Goal: Download file/media

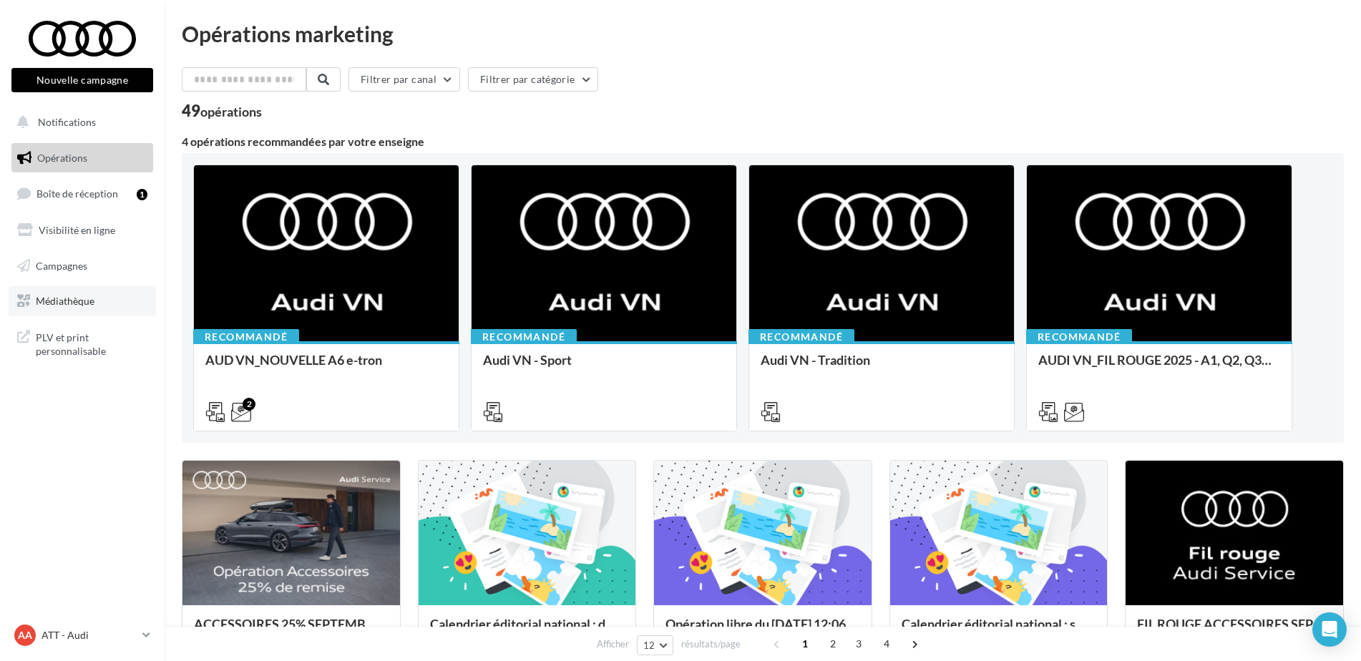
click at [72, 313] on link "Médiathèque" at bounding box center [82, 301] width 147 height 30
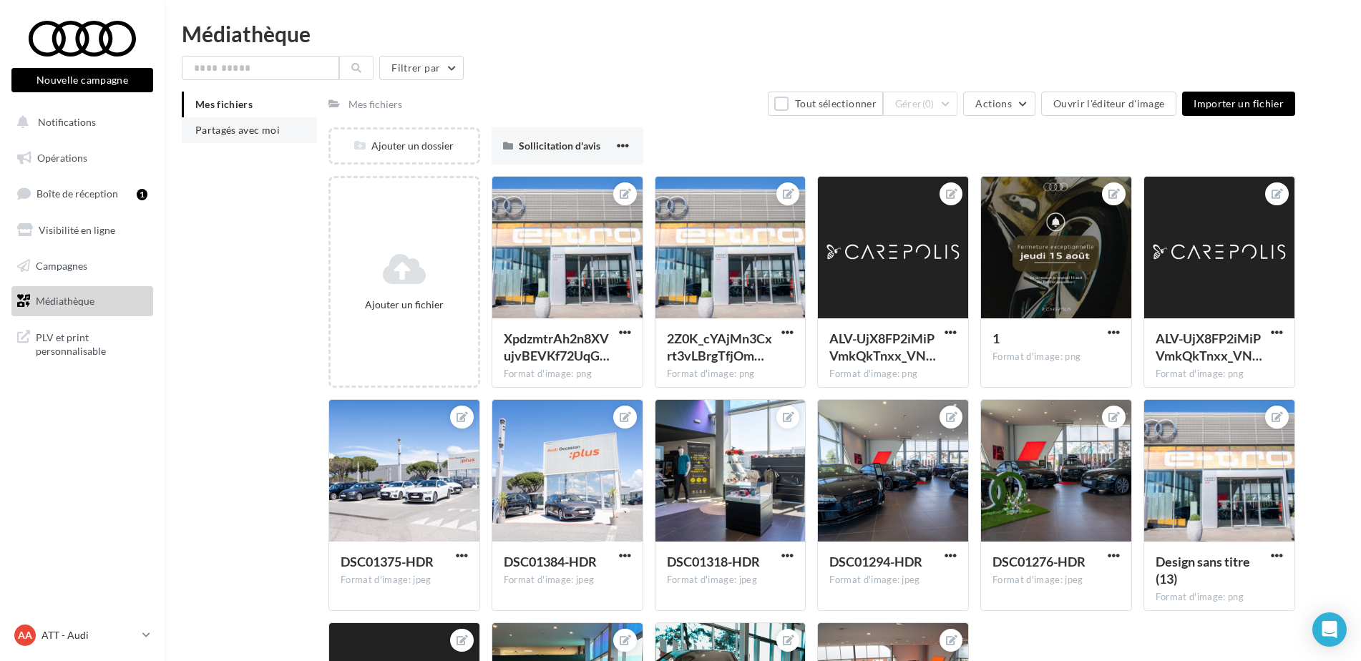
click at [257, 127] on span "Partagés avec moi" at bounding box center [237, 130] width 84 height 12
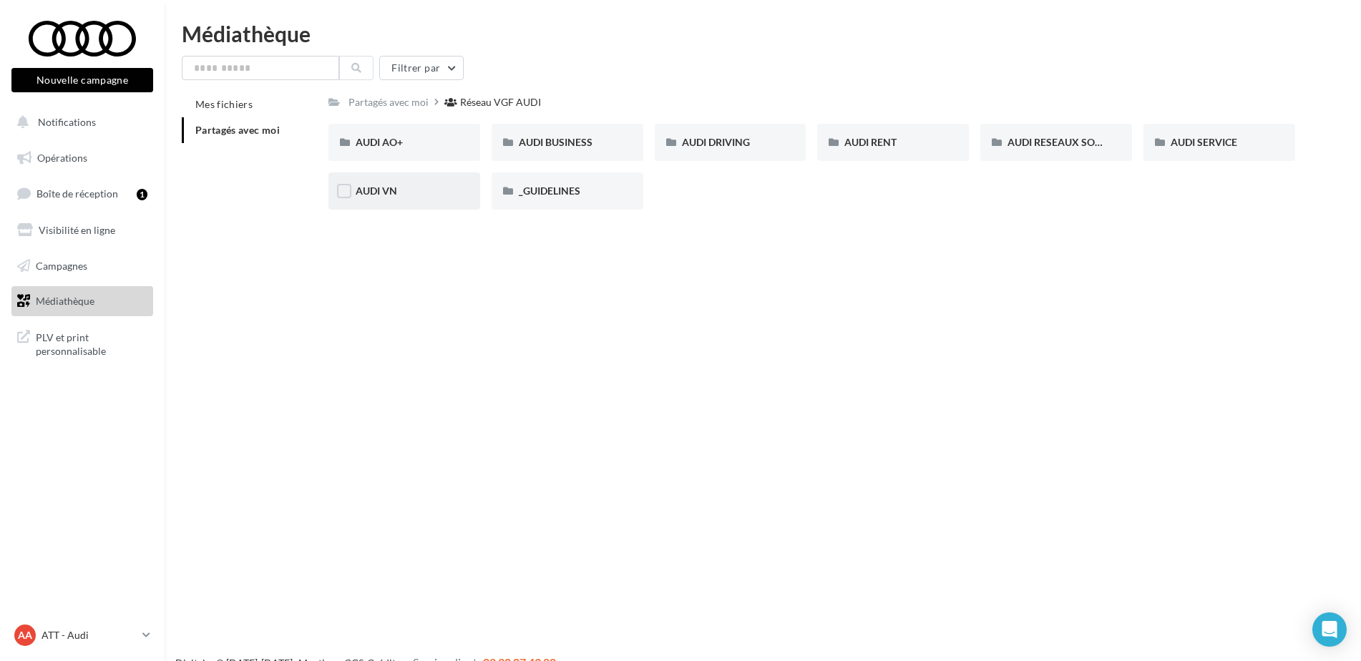
click at [396, 185] on span "AUDI VN" at bounding box center [377, 191] width 42 height 12
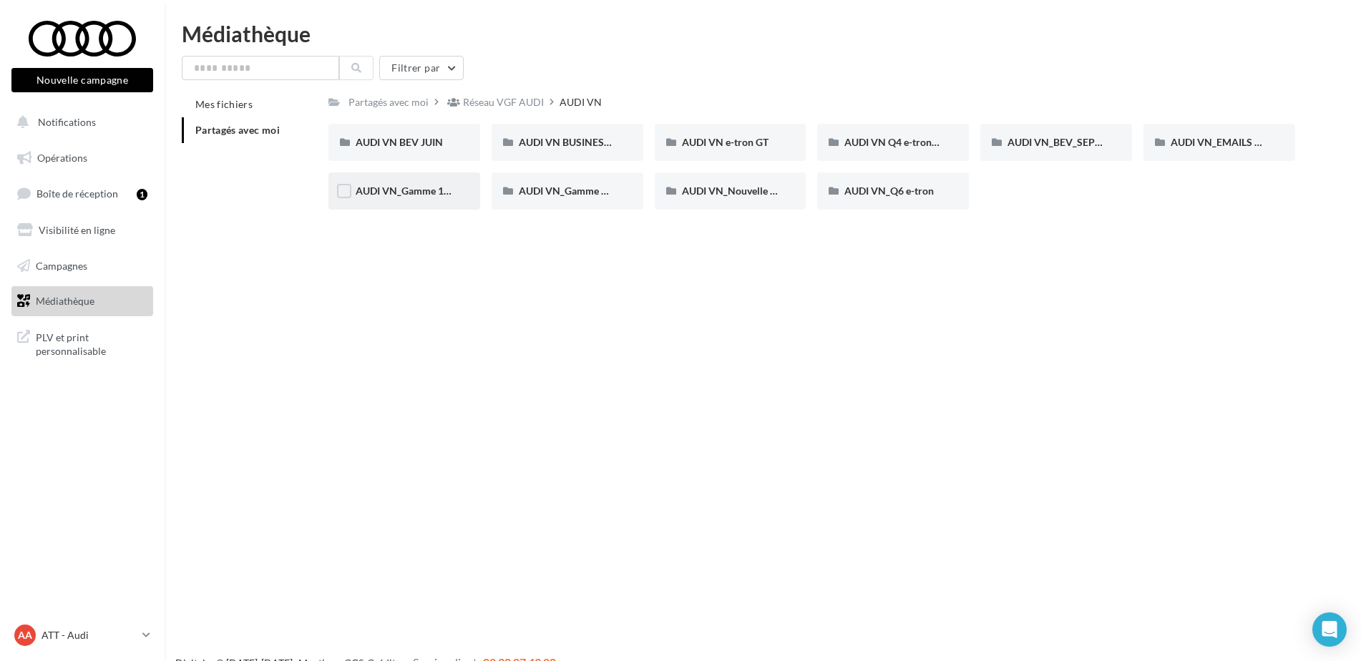
click at [445, 183] on div "AUDI VN_Gamme 100% électrique" at bounding box center [405, 190] width 152 height 37
click at [913, 192] on span "AUDI VN_Q6 e-tron" at bounding box center [889, 191] width 89 height 12
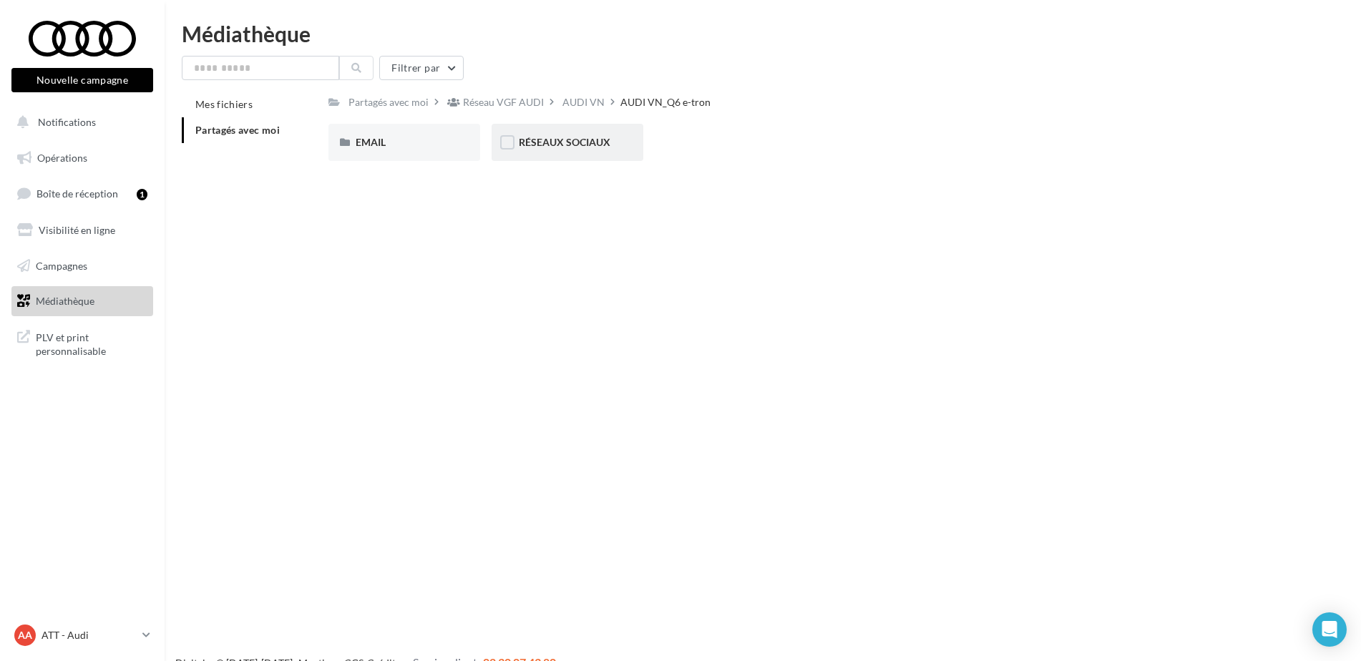
click at [563, 149] on div "RÉSEAUX SOCIAUX" at bounding box center [567, 142] width 97 height 14
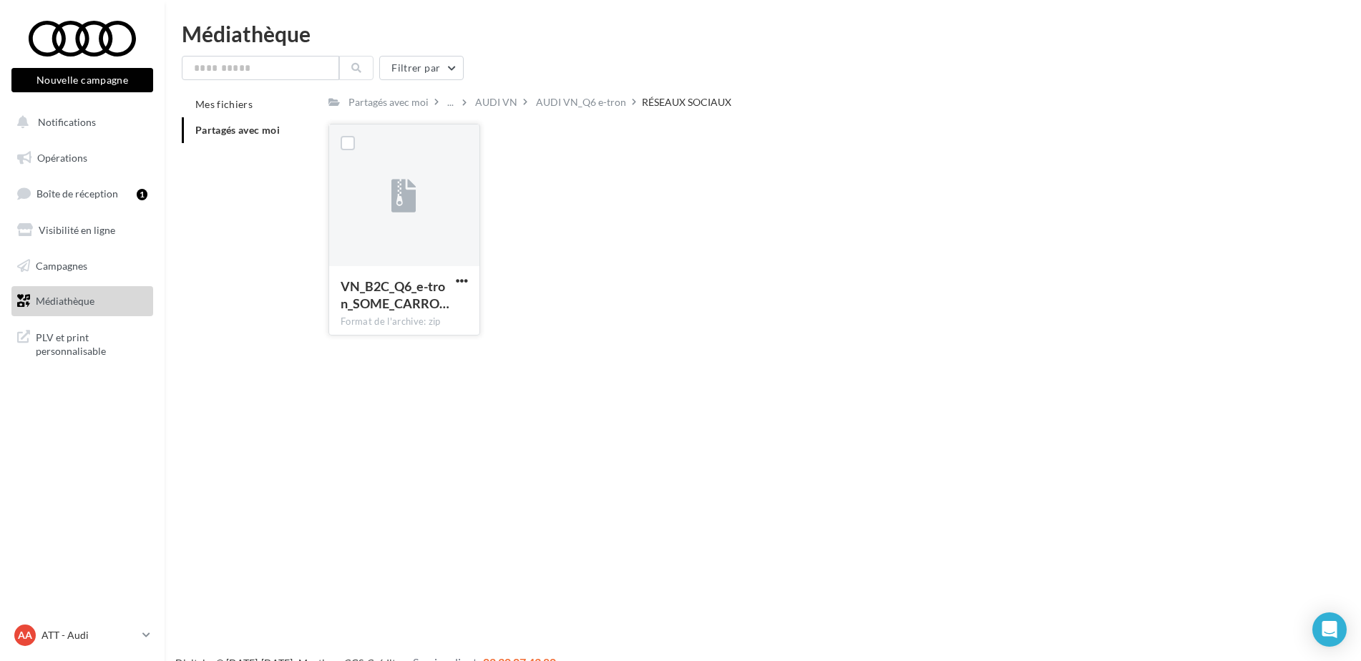
click at [361, 276] on div "VN_B2C_Q6_e-tron_SOME_CARRO… Format de l'archive: zip" at bounding box center [404, 299] width 150 height 67
click at [454, 275] on div "VN_B2C_Q6_e-tron_SOME_CARRO… Format de l'archive: zip" at bounding box center [405, 230] width 152 height 212
drag, startPoint x: 454, startPoint y: 275, endPoint x: 464, endPoint y: 280, distance: 10.6
click at [464, 280] on span "button" at bounding box center [462, 281] width 12 height 12
click at [434, 306] on button "Télécharger" at bounding box center [399, 309] width 143 height 37
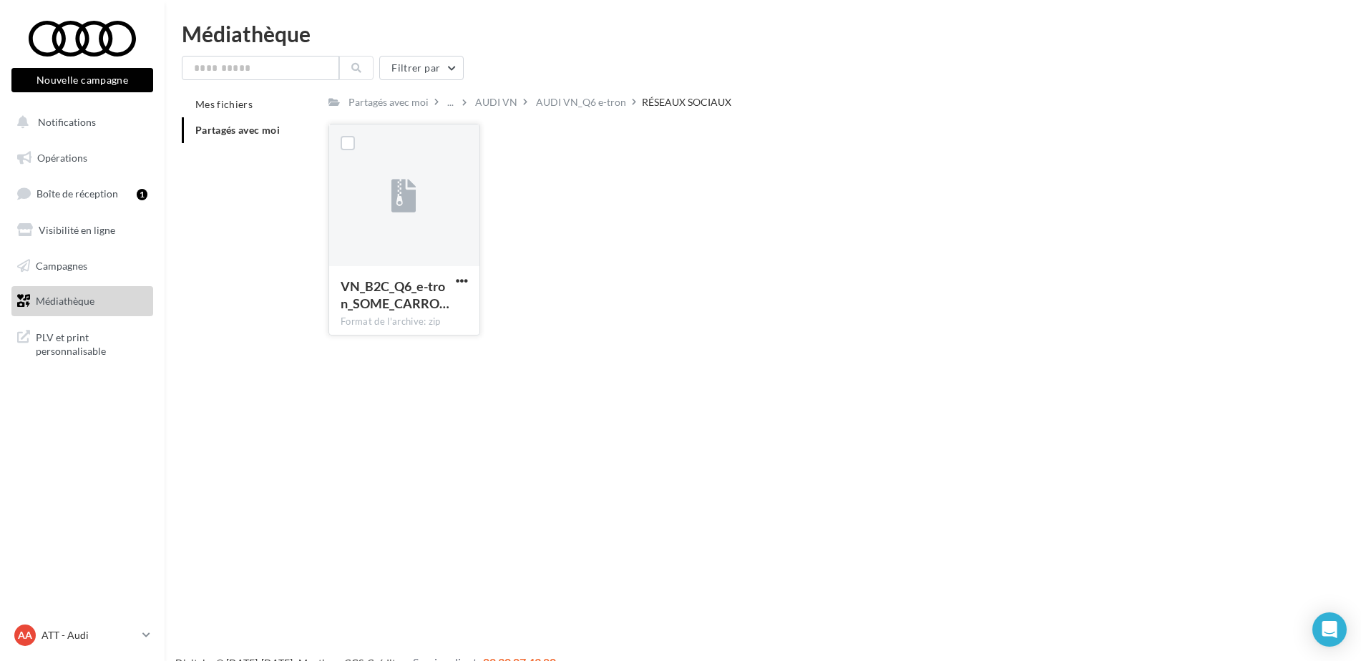
click at [700, 264] on div "VN_B2C_Q6_e-tron_SOME_CARRO… Format de l'archive: zip VN_B2C_Q6_e-tron_SOME_CAR…" at bounding box center [818, 235] width 978 height 223
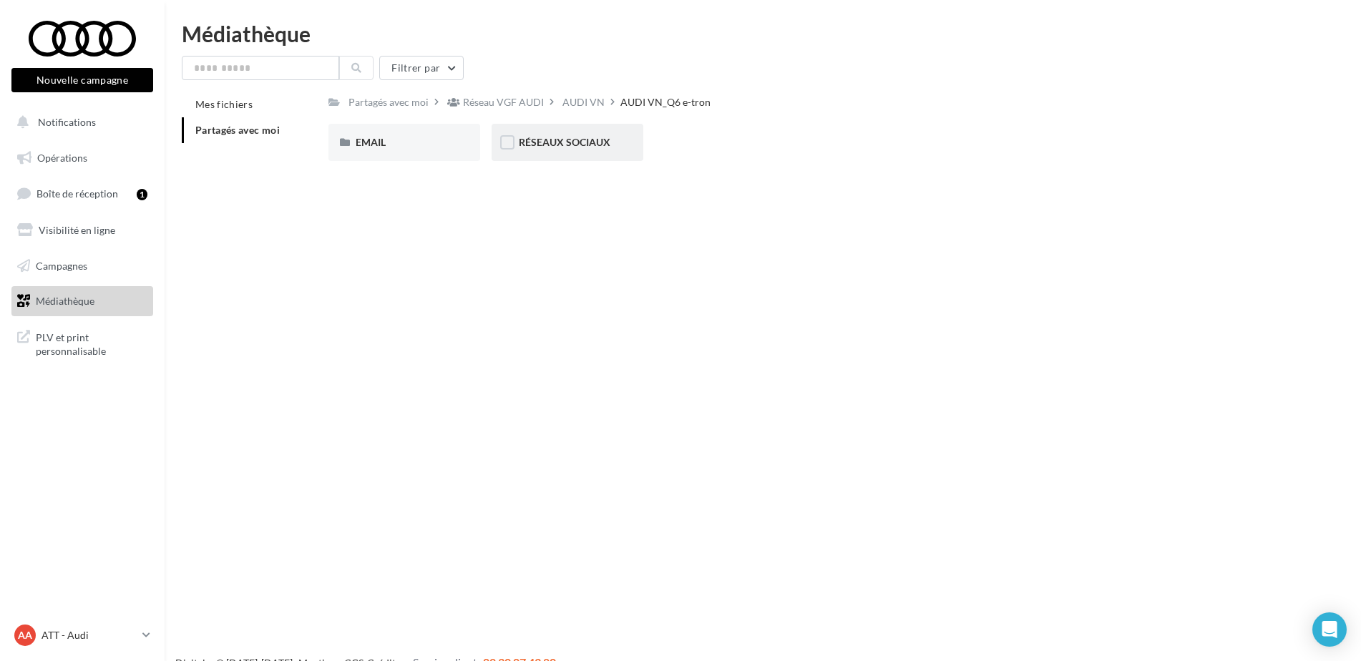
click at [598, 147] on span "RÉSEAUX SOCIAUX" at bounding box center [565, 142] width 92 height 12
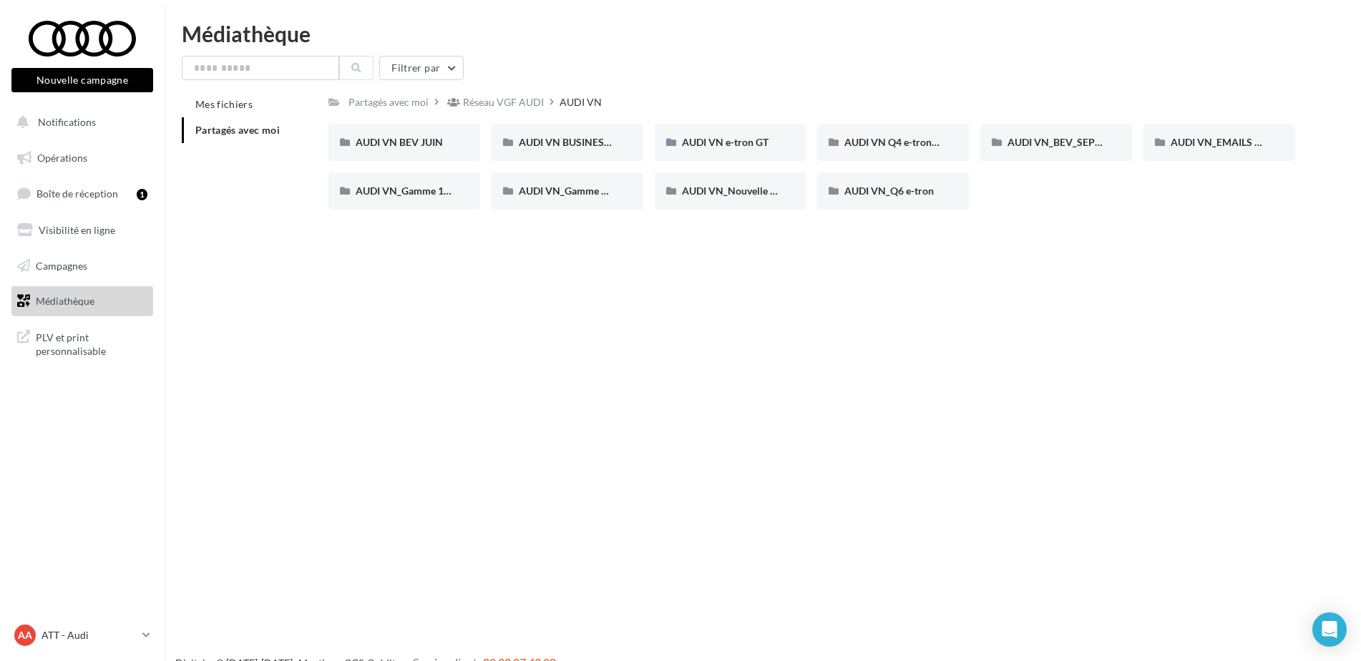
drag, startPoint x: 907, startPoint y: 190, endPoint x: 866, endPoint y: 315, distance: 131.7
click at [866, 315] on div "Nouvelle campagne Nouvelle campagne Notifications Opérations Boîte de réception…" at bounding box center [680, 353] width 1361 height 661
click at [742, 190] on span "AUDI VN_Nouvelle A6 e-tron" at bounding box center [747, 191] width 131 height 12
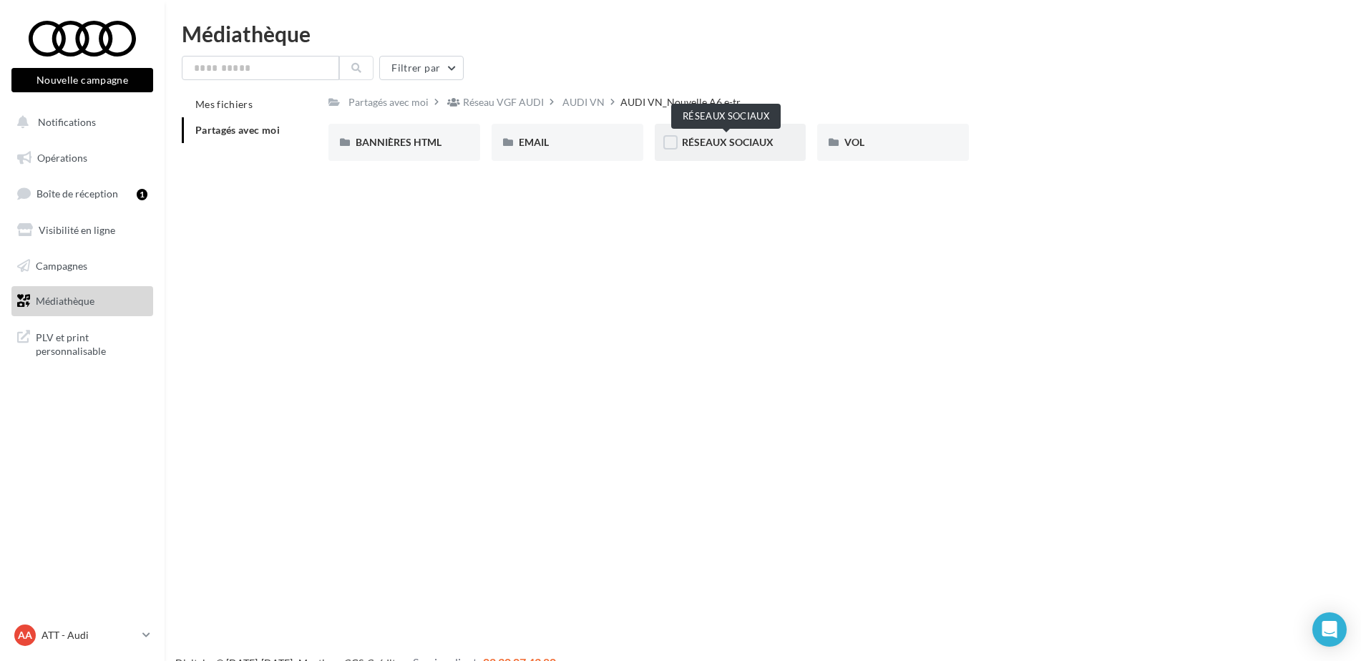
click at [740, 144] on span "RÉSEAUX SOCIAUX" at bounding box center [728, 142] width 92 height 12
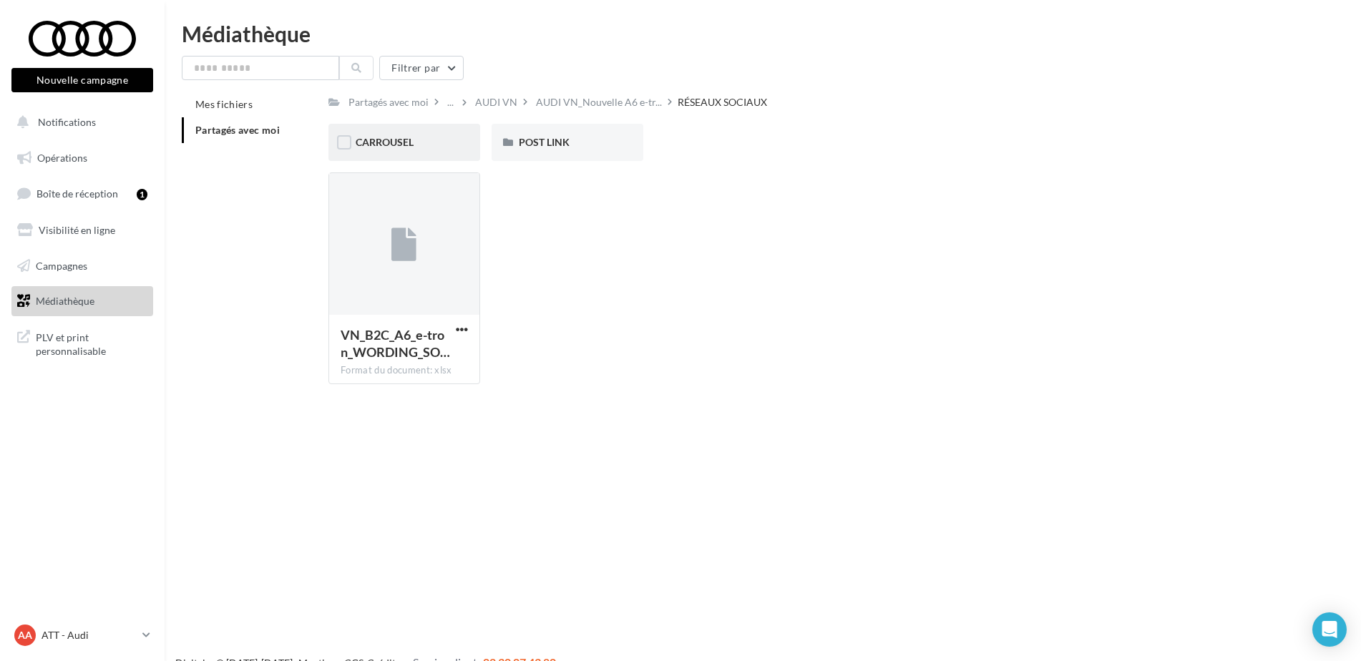
click at [419, 137] on div "CARROUSEL" at bounding box center [404, 142] width 97 height 14
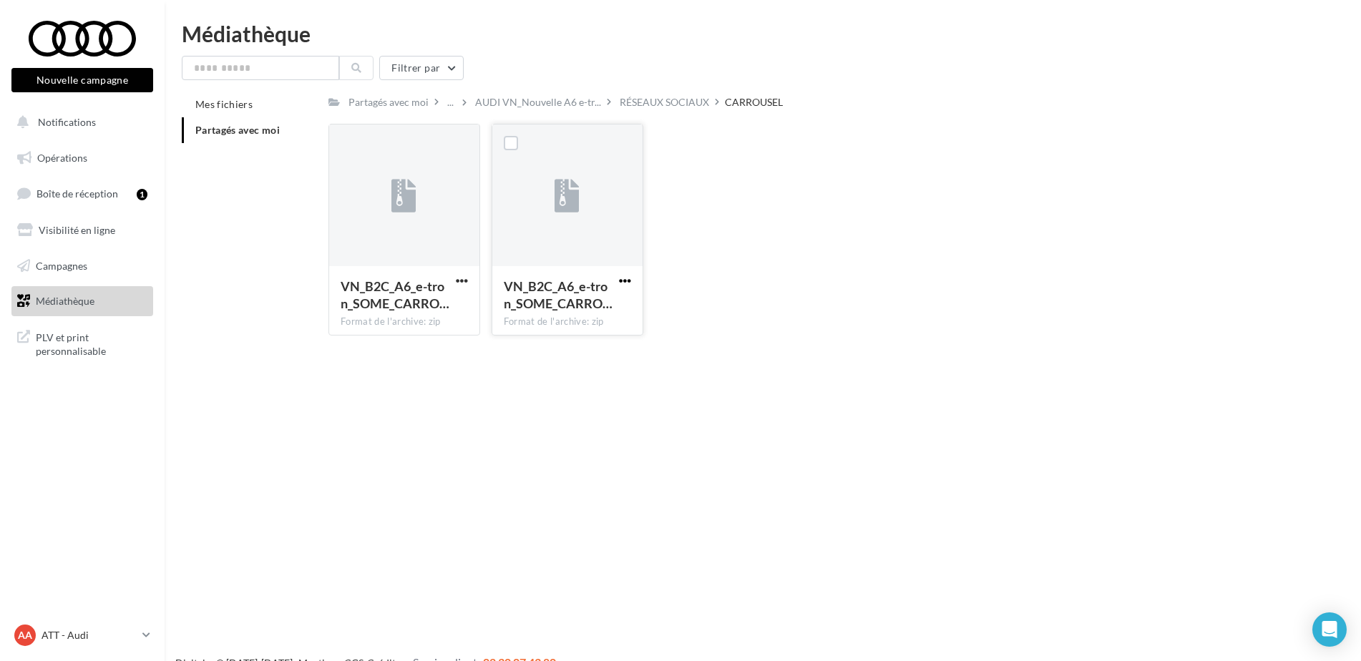
click at [626, 275] on span "button" at bounding box center [625, 281] width 12 height 12
click at [595, 303] on button "Télécharger" at bounding box center [562, 309] width 143 height 37
drag, startPoint x: 671, startPoint y: 253, endPoint x: 476, endPoint y: 248, distance: 194.7
click at [671, 253] on div "VN_B2C_A6_e-tron_SOME_CARRO… Format de l'archive: zip VN_B2C_A6_e-tron_SOME_CAR…" at bounding box center [818, 235] width 978 height 223
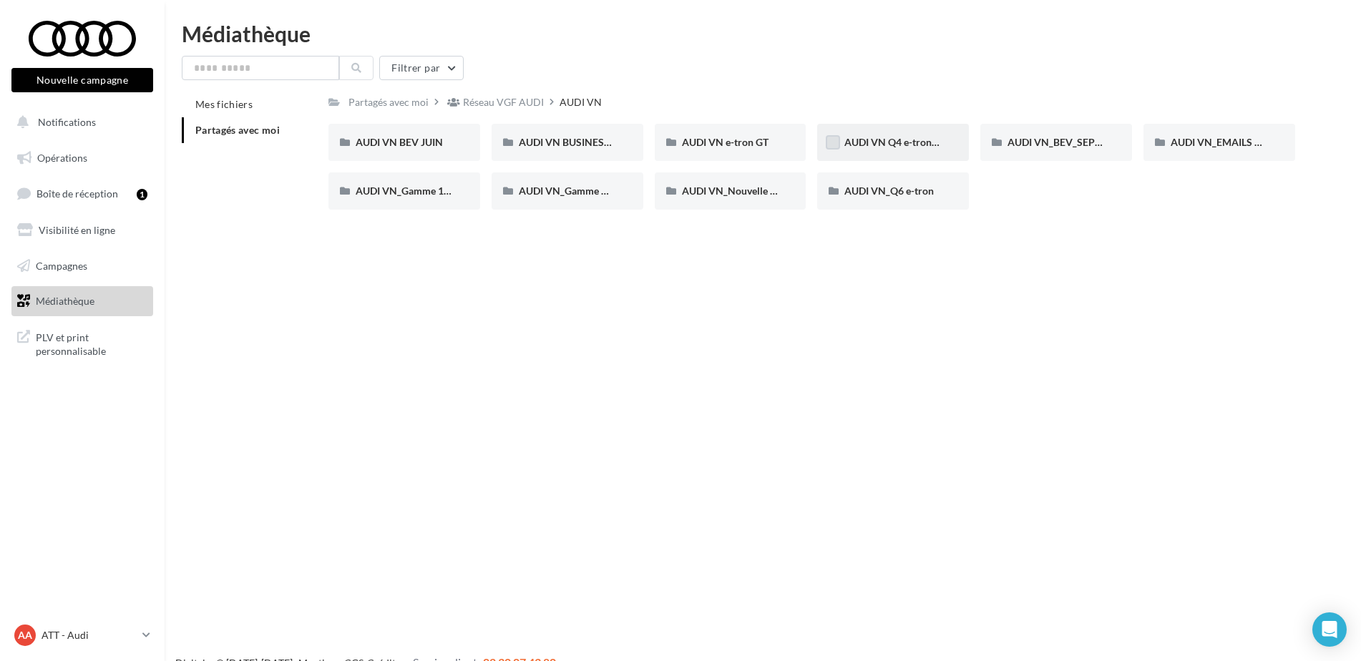
click at [833, 142] on label at bounding box center [833, 142] width 14 height 14
click at [840, 145] on label at bounding box center [833, 142] width 14 height 14
click at [911, 145] on span "AUDI VN Q4 e-tron sans offre" at bounding box center [911, 142] width 133 height 12
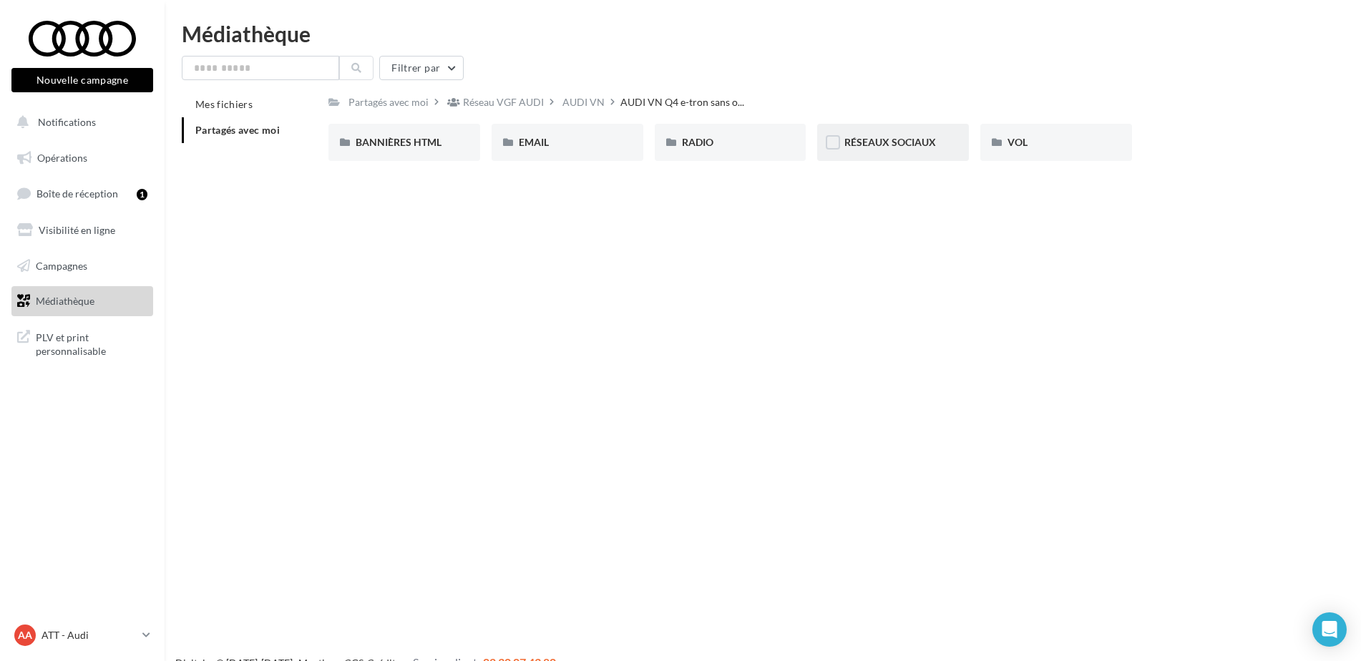
click at [867, 135] on div "RÉSEAUX SOCIAUX" at bounding box center [893, 142] width 152 height 37
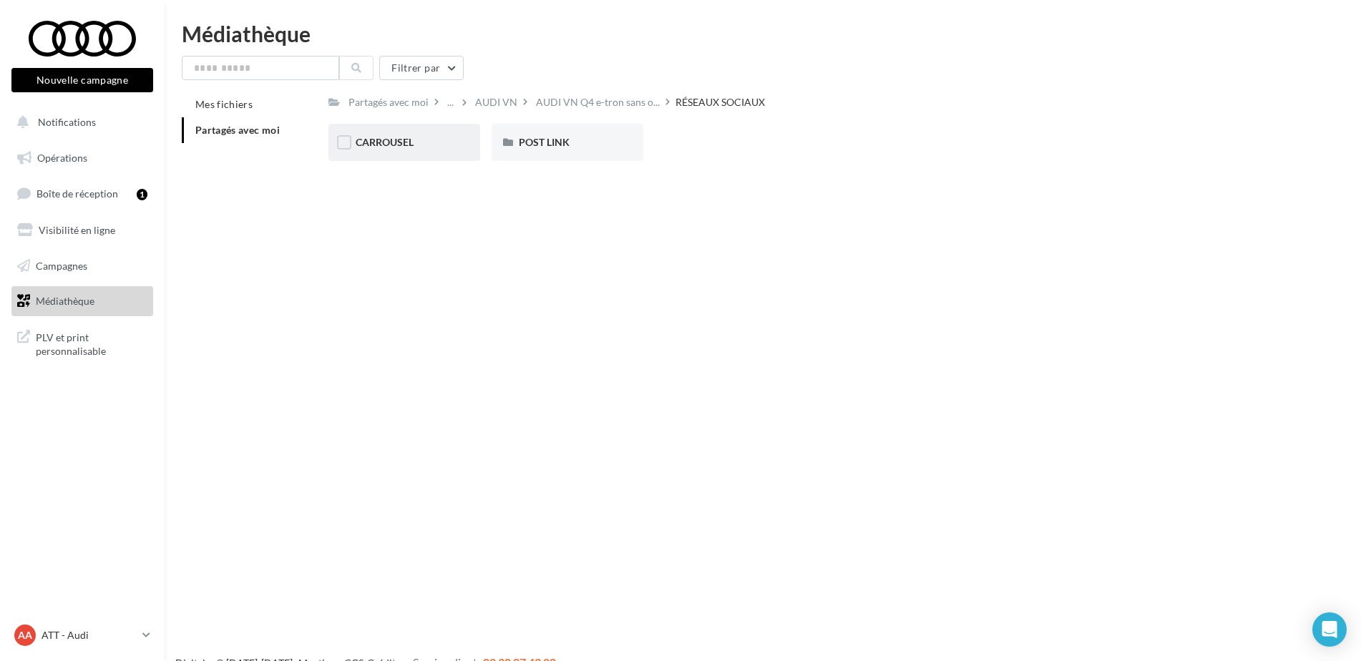
click at [395, 143] on span "CARROUSEL" at bounding box center [385, 142] width 58 height 12
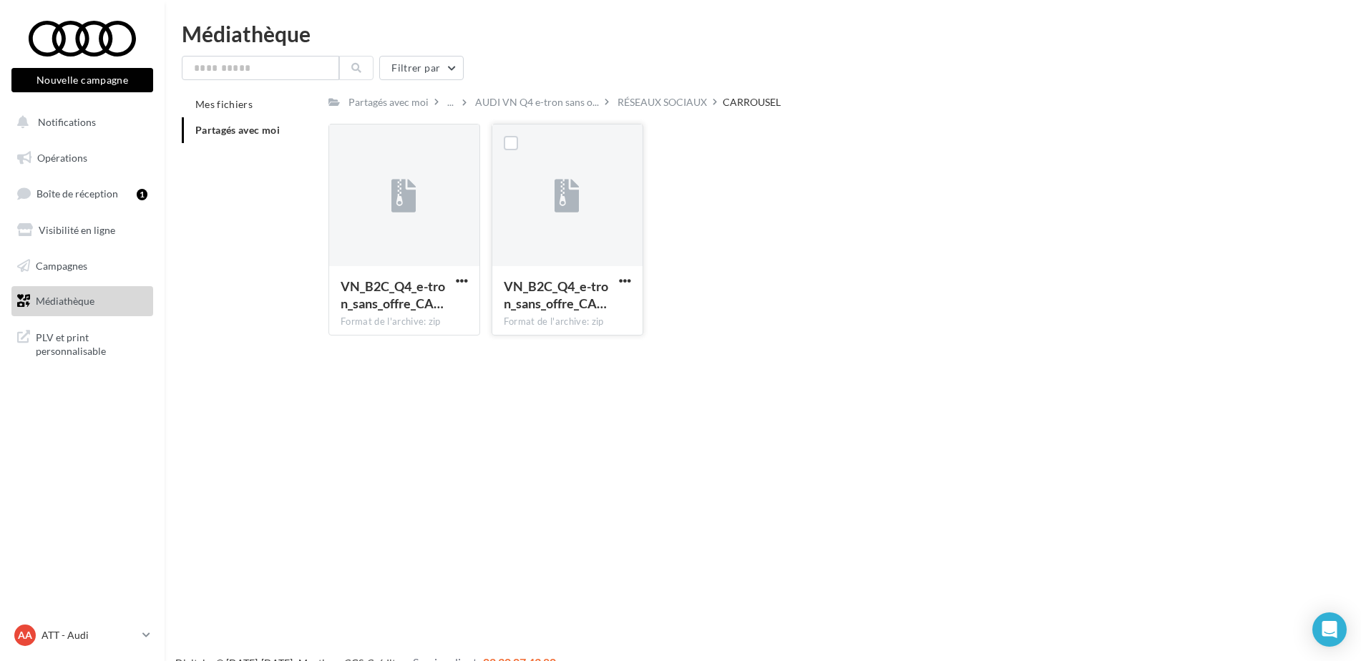
click at [543, 262] on div at bounding box center [567, 196] width 150 height 143
click at [617, 286] on button "button" at bounding box center [625, 282] width 18 height 14
click at [577, 306] on button "Télécharger" at bounding box center [562, 309] width 143 height 37
click at [904, 456] on div "Nouvelle campagne Nouvelle campagne Notifications Opérations Boîte de réception…" at bounding box center [680, 353] width 1361 height 661
click at [460, 281] on span "button" at bounding box center [462, 281] width 12 height 12
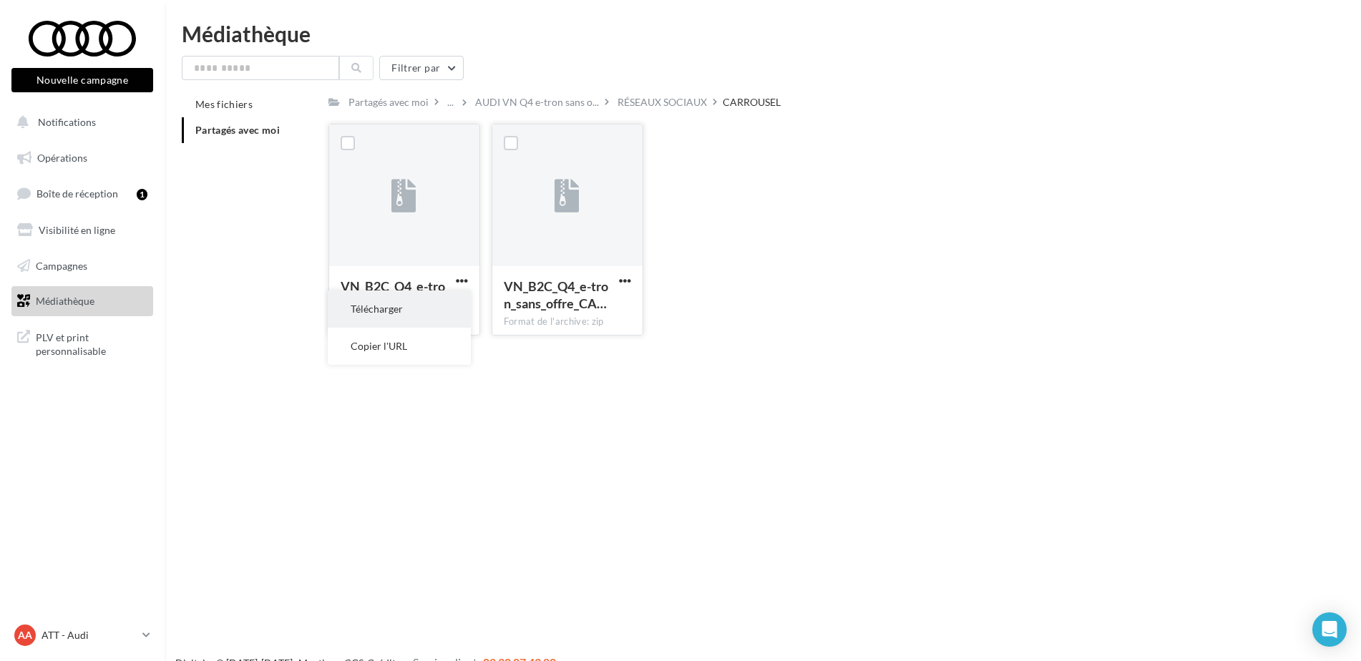
click at [424, 313] on button "Télécharger" at bounding box center [399, 309] width 143 height 37
